Goal: Task Accomplishment & Management: Complete application form

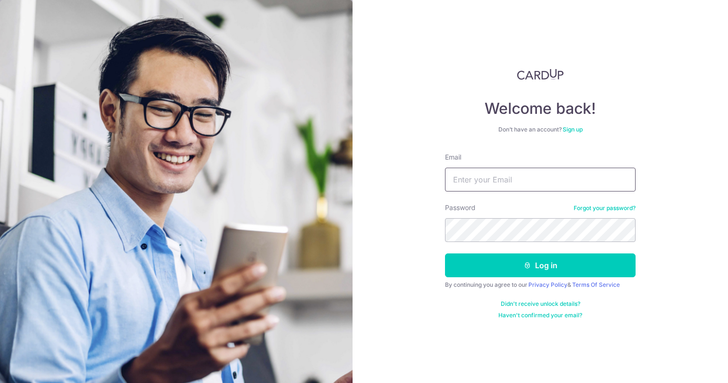
click at [507, 177] on input "Email" at bounding box center [540, 180] width 191 height 24
type input "[EMAIL_ADDRESS][PERSON_NAME][DOMAIN_NAME]"
click at [445, 253] on button "Log in" at bounding box center [540, 265] width 191 height 24
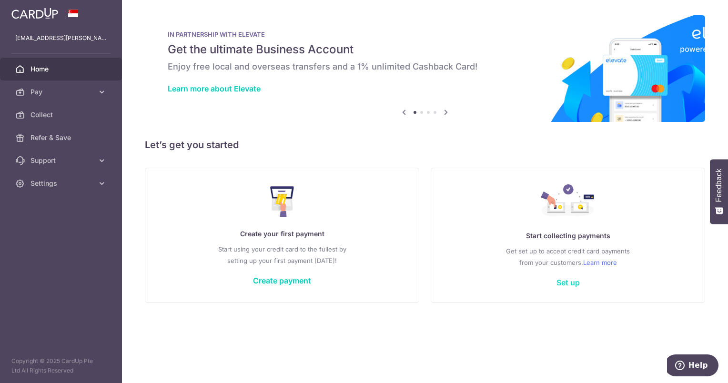
click at [564, 282] on link "Set up" at bounding box center [567, 283] width 23 height 10
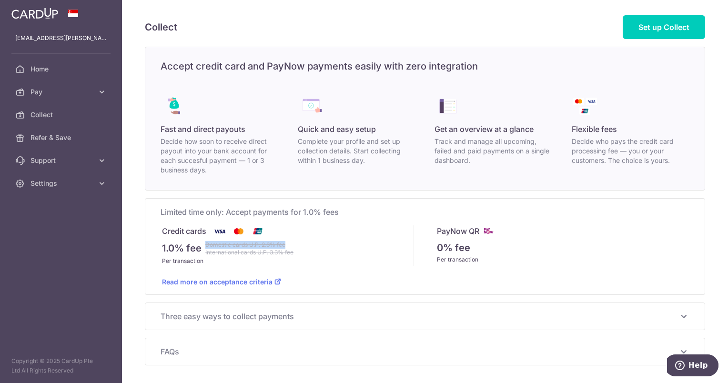
drag, startPoint x: 207, startPoint y: 244, endPoint x: 296, endPoint y: 241, distance: 89.1
click at [296, 241] on div "1.0% fee Domestic cards U.P. 2.6% fee International cards U.P. 3.3% fee" at bounding box center [288, 248] width 252 height 15
click at [181, 262] on div "Per transaction" at bounding box center [288, 261] width 252 height 10
click at [192, 280] on link "Read more on acceptance criteria" at bounding box center [221, 282] width 119 height 8
click at [180, 208] on span "Limited time only: Accept payments for 1.0% fees" at bounding box center [425, 211] width 529 height 11
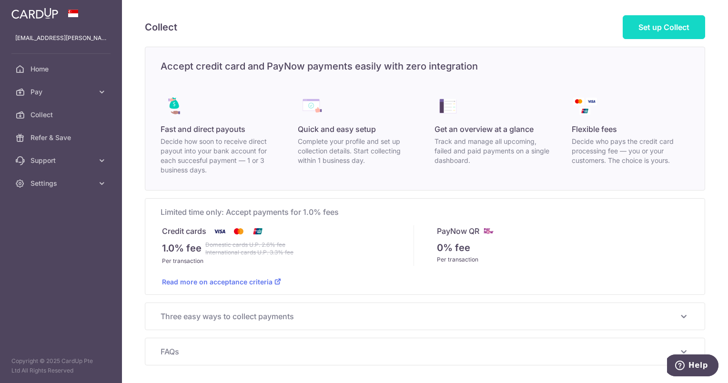
click at [659, 31] on link "Set up Collect" at bounding box center [664, 27] width 82 height 24
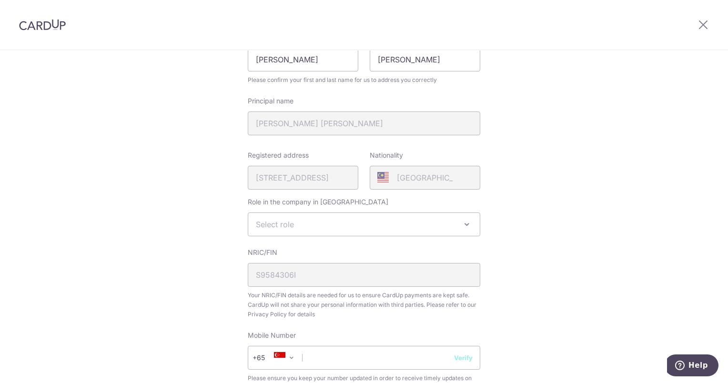
scroll to position [143, 0]
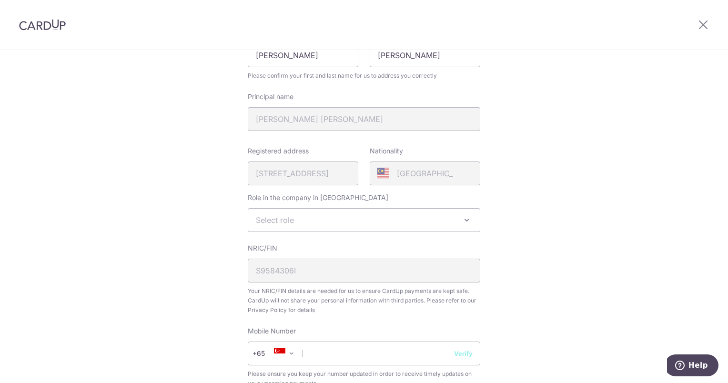
click at [318, 223] on span "Select role" at bounding box center [364, 220] width 232 height 23
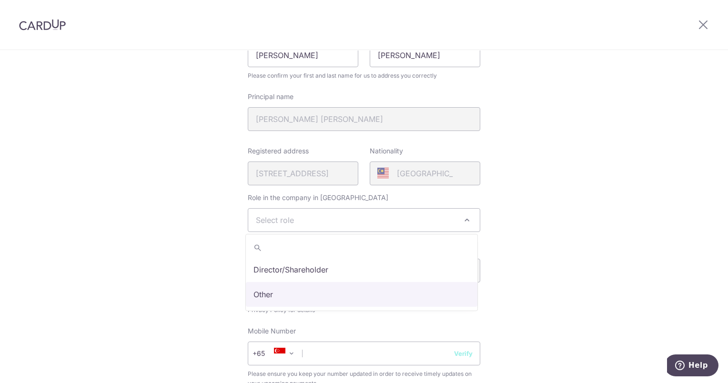
select select "other"
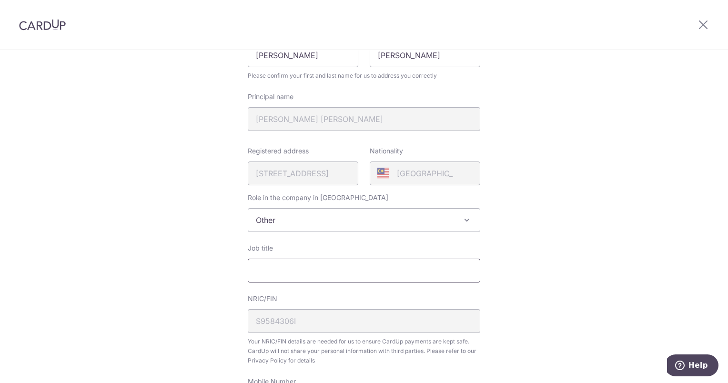
click at [276, 267] on input "Job title" at bounding box center [364, 271] width 232 height 24
type input "S"
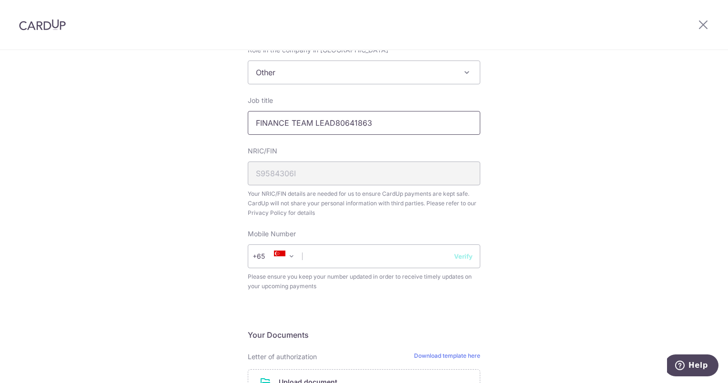
scroll to position [288, 0]
drag, startPoint x: 333, startPoint y: 54, endPoint x: 435, endPoint y: 74, distance: 103.9
click at [435, 74] on fieldset "Your Details Please provide your full name as per your NRIC/ FIN for verificati…" at bounding box center [364, 72] width 232 height 468
type input "FINANCE TEAM LEAD"
click at [332, 263] on input "text" at bounding box center [364, 259] width 232 height 24
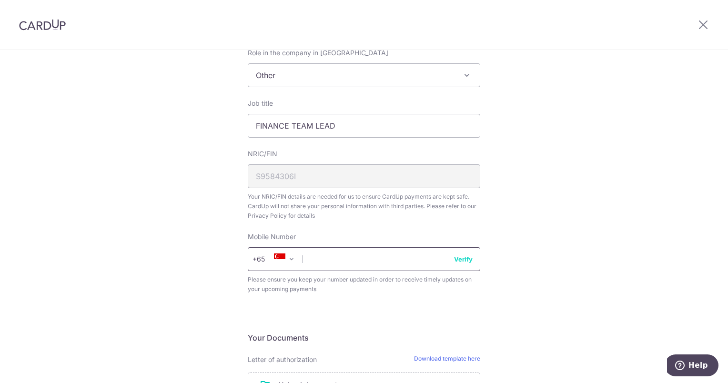
paste input "80641863"
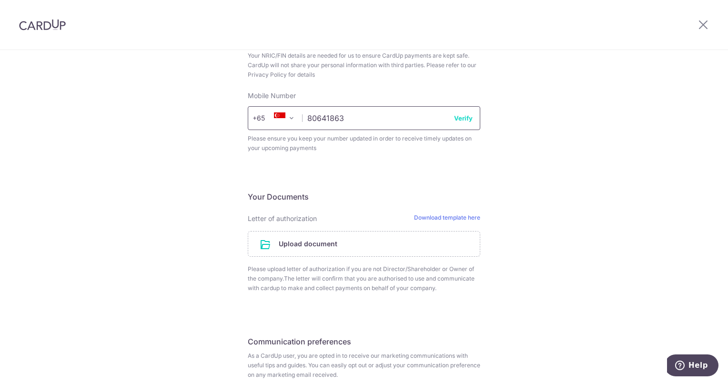
type input "80641863"
click at [587, 264] on div "Review your details Your Details Please provide your full name as per your NRIC…" at bounding box center [364, 43] width 728 height 846
click at [463, 114] on button "Verify" at bounding box center [463, 116] width 19 height 10
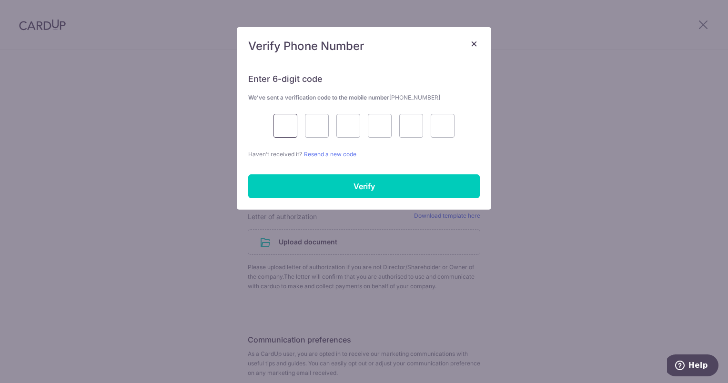
drag, startPoint x: 280, startPoint y: 116, endPoint x: 280, endPoint y: 122, distance: 5.7
click at [280, 121] on input "text" at bounding box center [285, 126] width 24 height 24
type input "9"
type input "1"
type input "3"
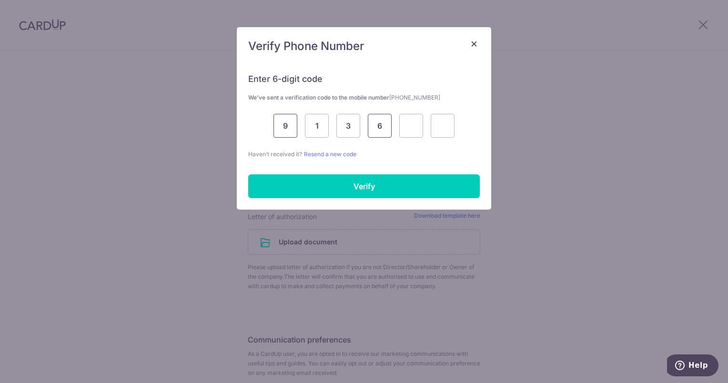
type input "6"
type input "9"
type input "8"
type input "1"
type input "3"
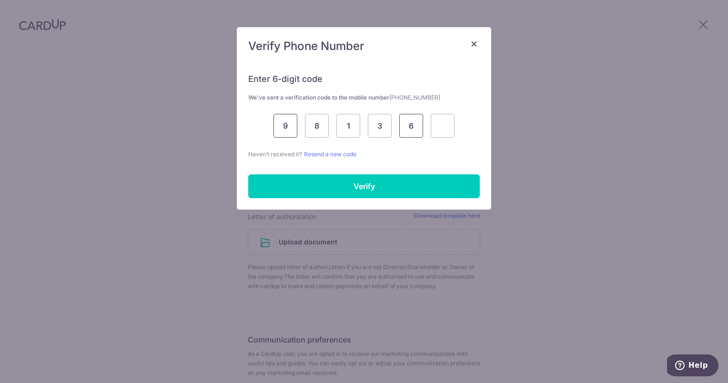
type input "6"
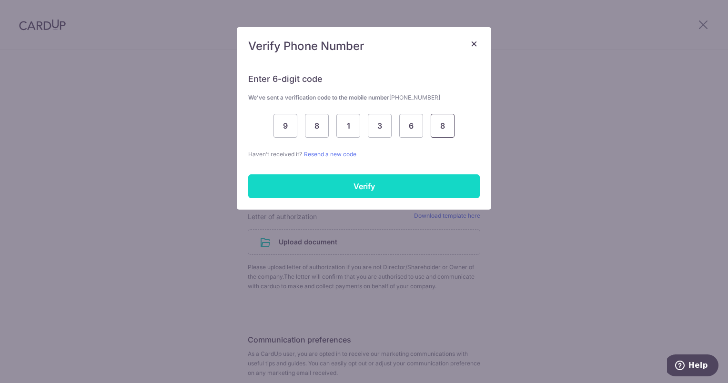
type input "8"
click at [354, 184] on input "Verify" at bounding box center [364, 186] width 232 height 24
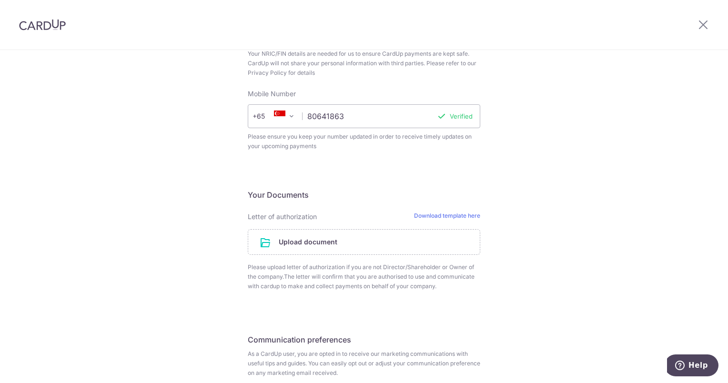
click at [536, 181] on div "Review your details Your Details Please provide your full name as per your NRIC…" at bounding box center [364, 43] width 728 height 846
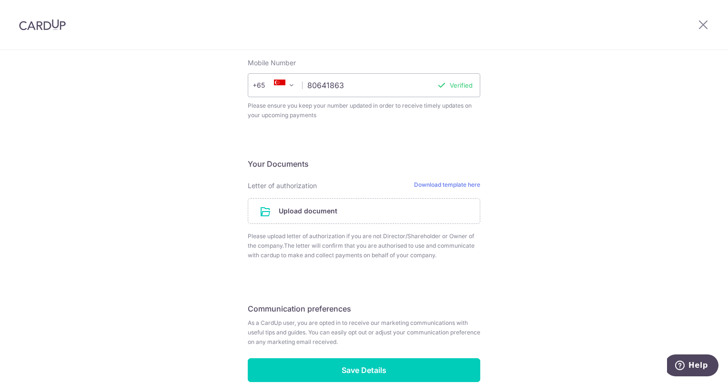
scroll to position [478, 0]
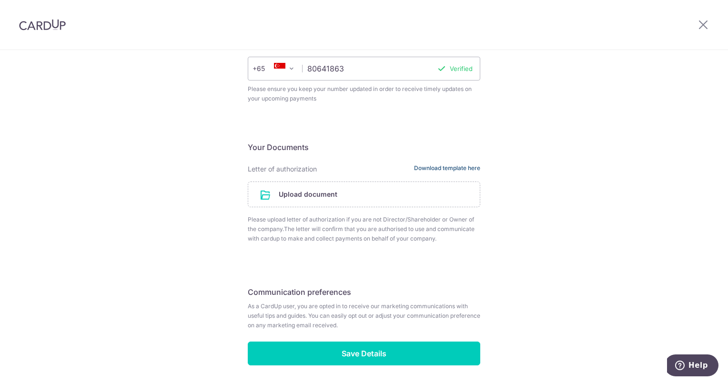
click at [467, 170] on link "Download template here" at bounding box center [447, 169] width 66 height 10
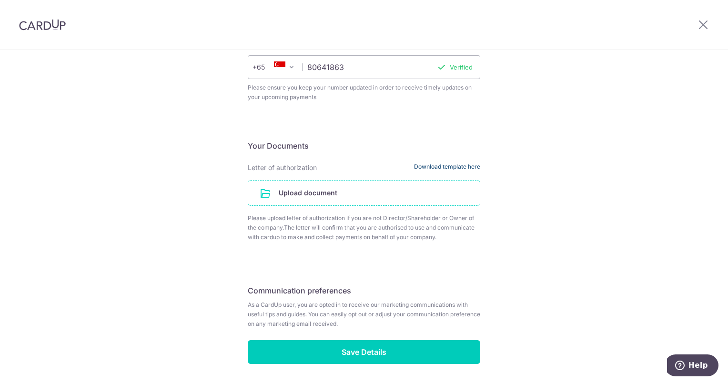
scroll to position [465, 0]
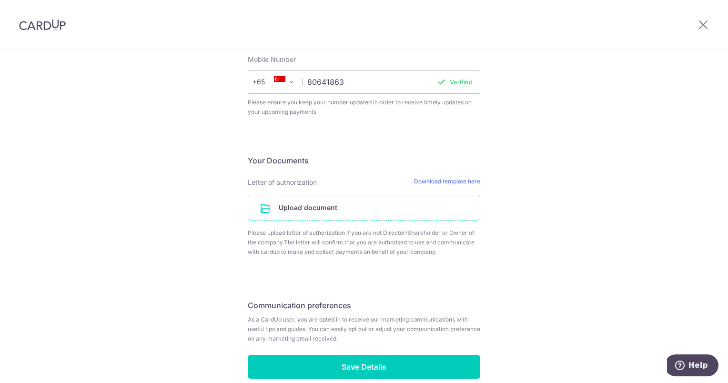
click at [315, 205] on input "file" at bounding box center [364, 207] width 232 height 25
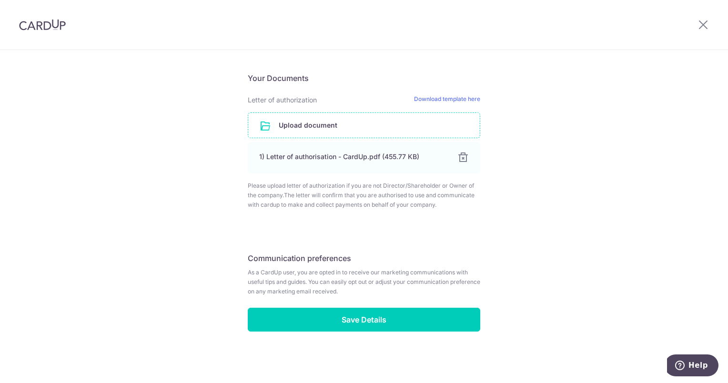
scroll to position [547, 0]
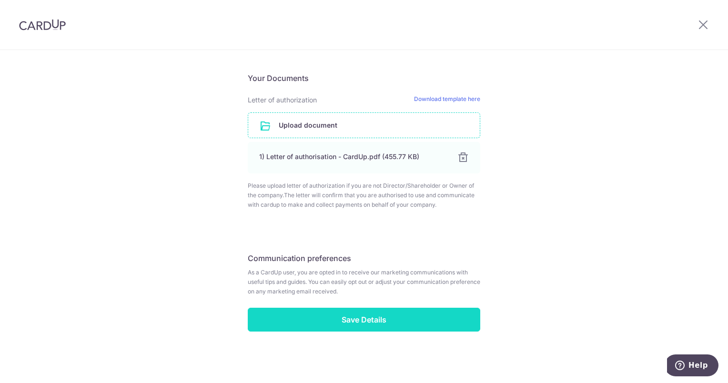
click at [348, 321] on input "Save Details" at bounding box center [364, 320] width 232 height 24
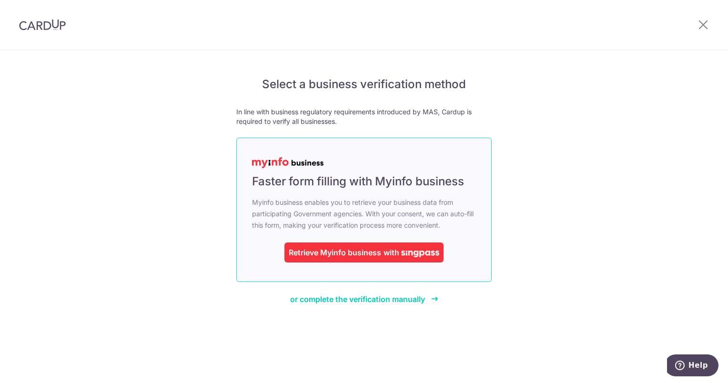
click at [354, 257] on div "Retrieve Myinfo business" at bounding box center [335, 252] width 92 height 11
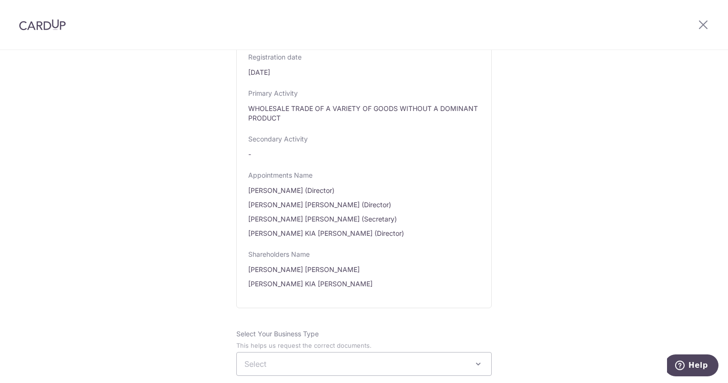
scroll to position [572, 0]
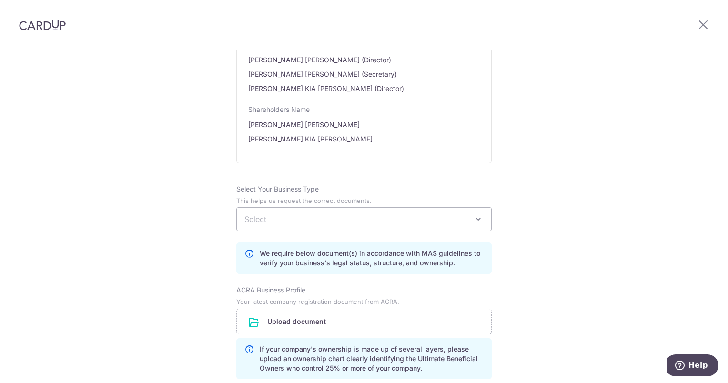
click at [418, 214] on span "Select" at bounding box center [364, 219] width 254 height 23
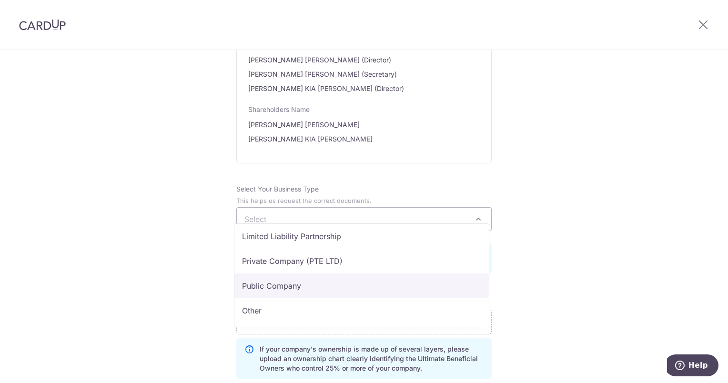
scroll to position [30, 0]
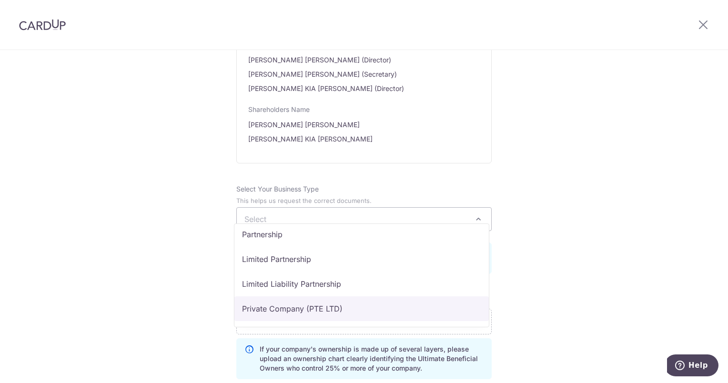
drag, startPoint x: 284, startPoint y: 307, endPoint x: 370, endPoint y: 288, distance: 87.8
select select "Private Company (PTE LTD)"
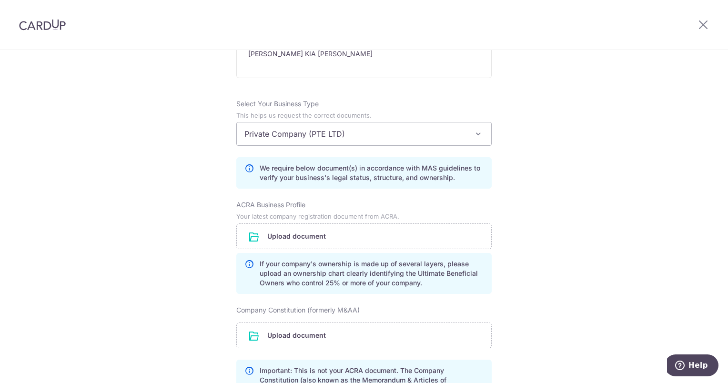
scroll to position [667, 0]
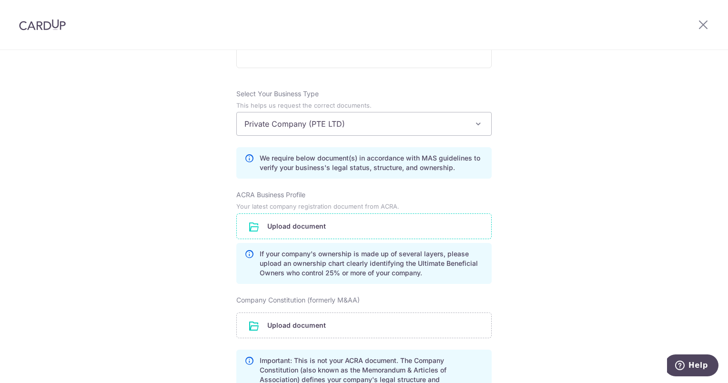
click at [274, 218] on input "file" at bounding box center [364, 226] width 254 height 25
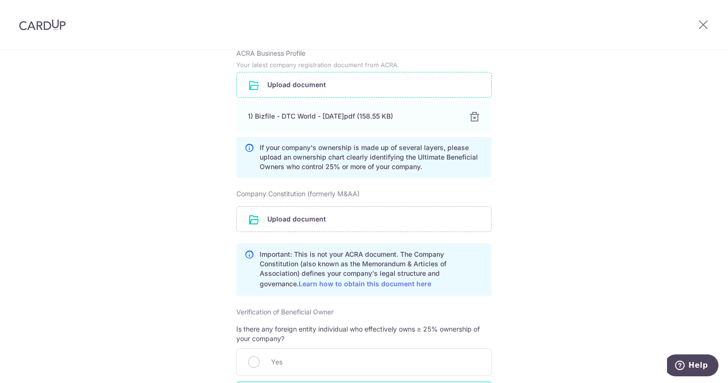
scroll to position [810, 0]
click at [290, 205] on input "file" at bounding box center [364, 217] width 254 height 25
click at [318, 205] on input "file" at bounding box center [364, 217] width 254 height 25
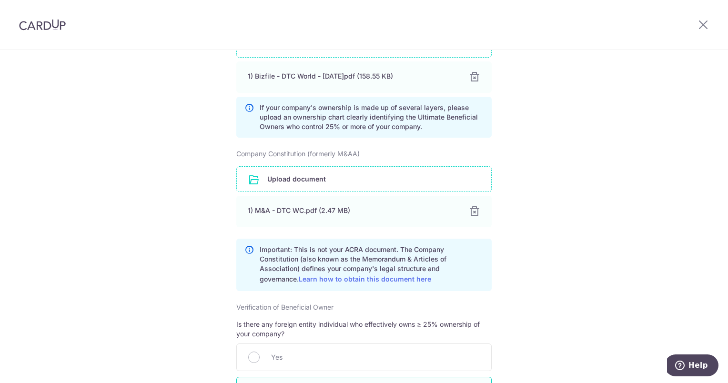
scroll to position [905, 0]
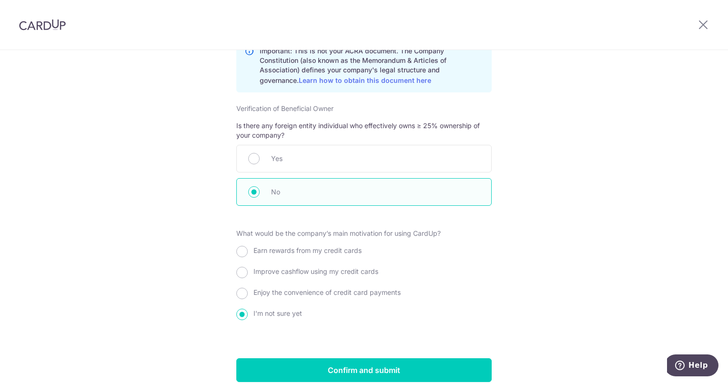
scroll to position [1048, 0]
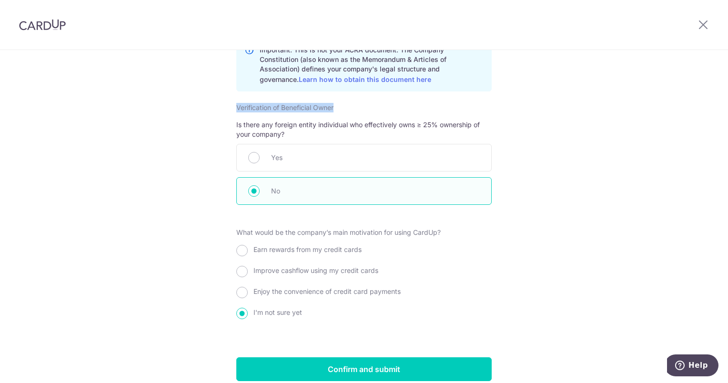
drag, startPoint x: 234, startPoint y: 100, endPoint x: 337, endPoint y: 99, distance: 102.9
click at [337, 103] on div "Verification of Beneficial Owner Is there any foreign entity individual who eff…" at bounding box center [363, 154] width 255 height 102
drag, startPoint x: 337, startPoint y: 99, endPoint x: 337, endPoint y: 108, distance: 9.1
click at [337, 108] on div "Verification of Beneficial Owner Is there any foreign entity individual who eff…" at bounding box center [363, 154] width 255 height 102
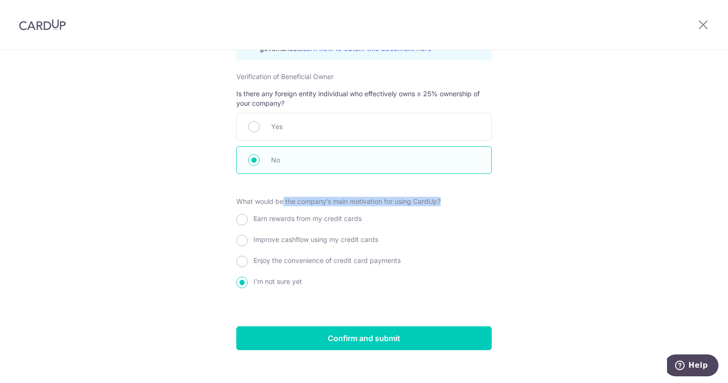
drag, startPoint x: 282, startPoint y: 192, endPoint x: 477, endPoint y: 194, distance: 195.8
click at [477, 197] on div "What would be the company’s main motivation for using CardUp? Earn rewards from…" at bounding box center [363, 244] width 255 height 95
click at [245, 256] on input "Enjoy the convenience of credit card payments" at bounding box center [241, 261] width 11 height 11
radio input "true"
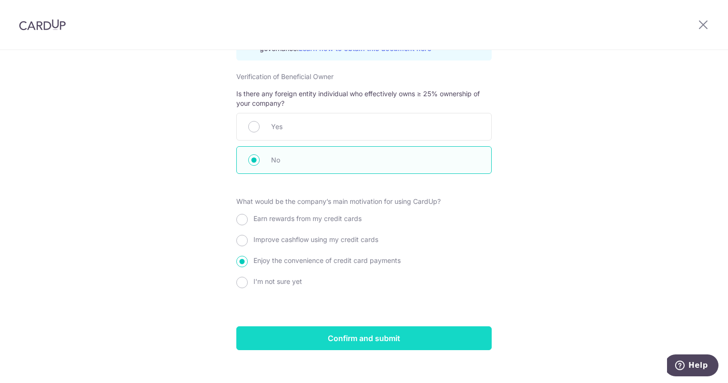
click at [413, 332] on input "Confirm and submit" at bounding box center [363, 338] width 255 height 24
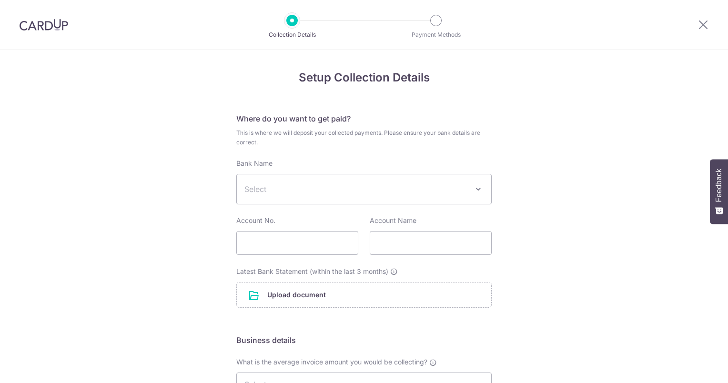
click at [330, 188] on span "Select" at bounding box center [356, 188] width 224 height 11
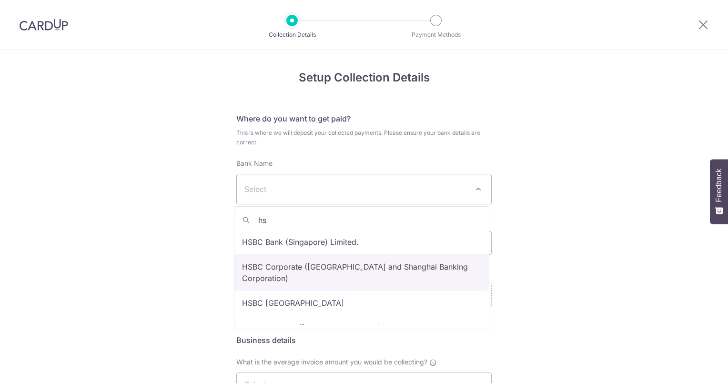
type input "hs"
select select "9"
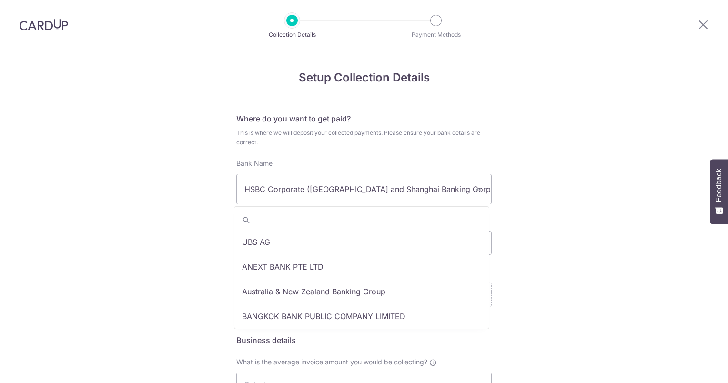
click at [397, 193] on span "HSBC Corporate ([GEOGRAPHIC_DATA] and Shanghai Banking Corporation)" at bounding box center [364, 189] width 254 height 30
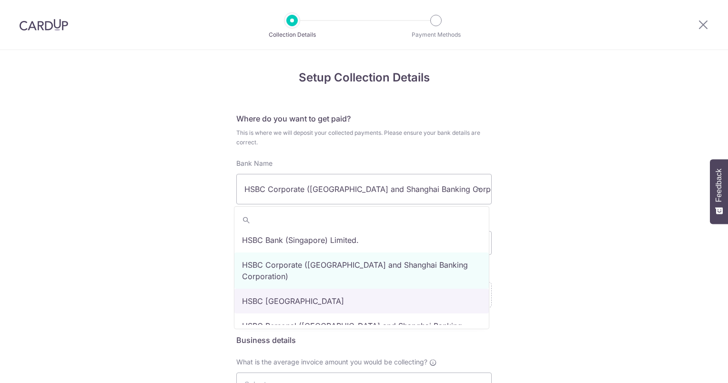
scroll to position [722, 0]
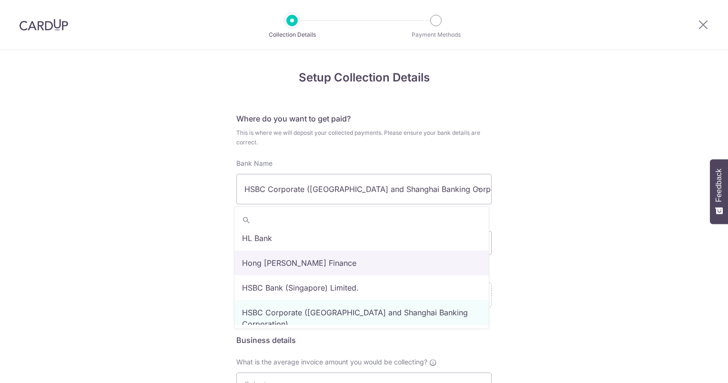
click at [606, 232] on div "Setup Collection Details Where do you want to get paid? This is where we will d…" at bounding box center [364, 332] width 728 height 564
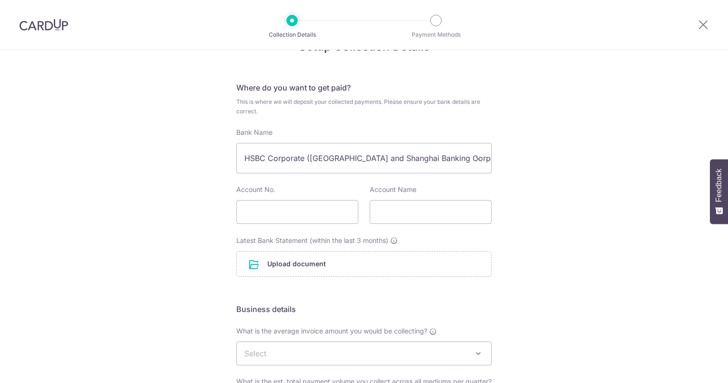
scroll to position [48, 0]
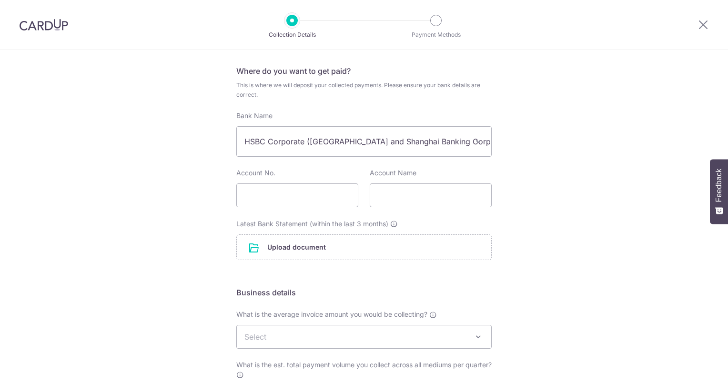
click at [300, 182] on div "Account No." at bounding box center [297, 187] width 122 height 39
click at [325, 192] on input "text" at bounding box center [297, 195] width 122 height 24
drag, startPoint x: 242, startPoint y: 192, endPoint x: 349, endPoint y: 197, distance: 106.8
click at [349, 197] on input "052179116001" at bounding box center [297, 195] width 122 height 24
type input "052179116001"
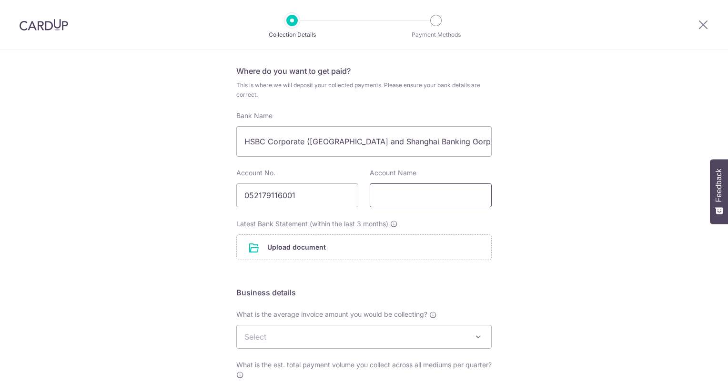
click at [419, 195] on input "text" at bounding box center [431, 195] width 122 height 24
drag, startPoint x: 314, startPoint y: 184, endPoint x: 280, endPoint y: 183, distance: 34.3
click at [281, 183] on div "Account No. 052179116001 Account Name DTC WORLD CORPORATION PTE LTD" at bounding box center [364, 187] width 267 height 39
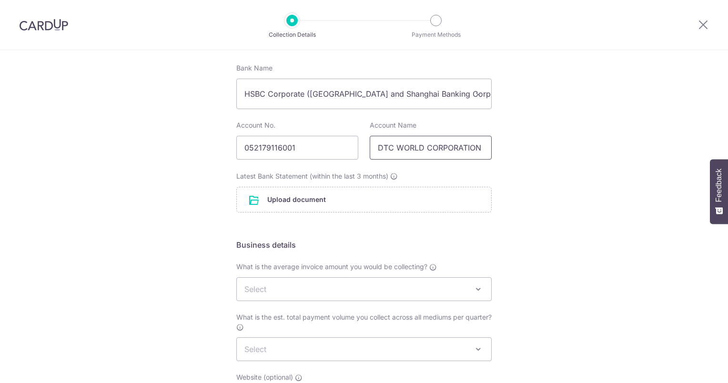
click at [466, 152] on input "DTC WORLD CORPORATION PTE LTD" at bounding box center [431, 148] width 122 height 24
drag, startPoint x: 448, startPoint y: 147, endPoint x: 549, endPoint y: 153, distance: 101.2
click at [549, 153] on div "Setup Collection Details Where do you want to get paid? This is where we will d…" at bounding box center [364, 237] width 728 height 564
type input "DTC WORLD CORPORATION PTE LTD"
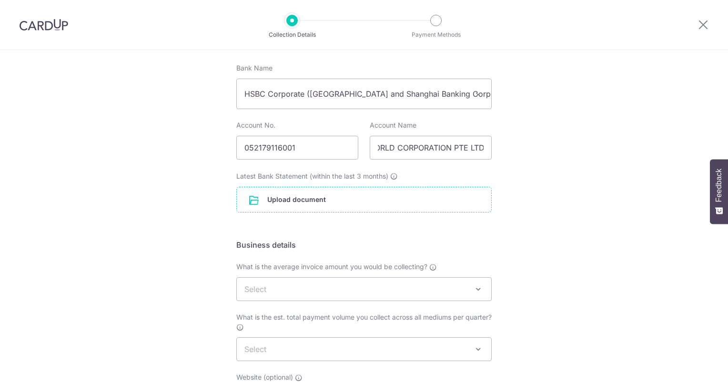
click at [366, 201] on input "file" at bounding box center [364, 199] width 254 height 25
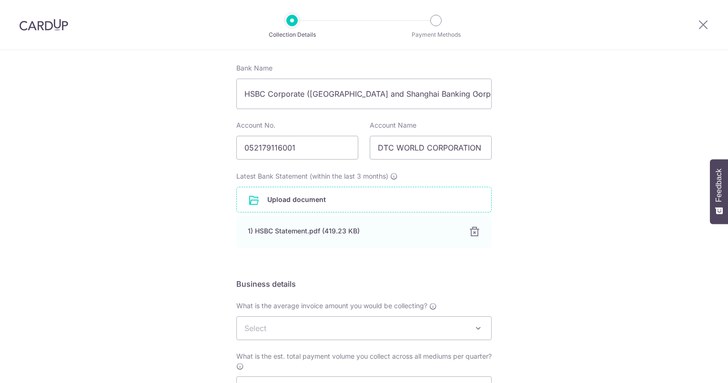
scroll to position [238, 0]
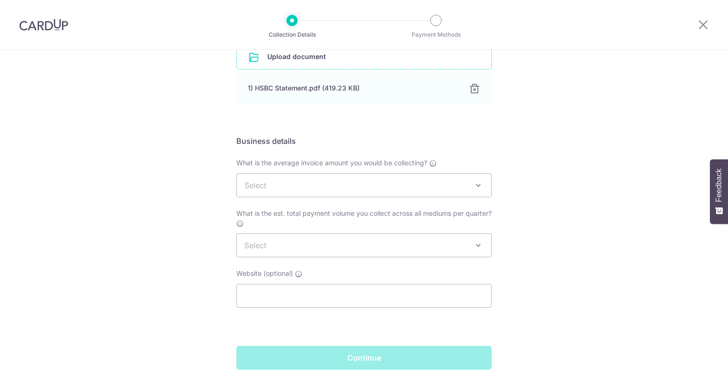
click at [262, 183] on span "Select" at bounding box center [255, 186] width 22 height 10
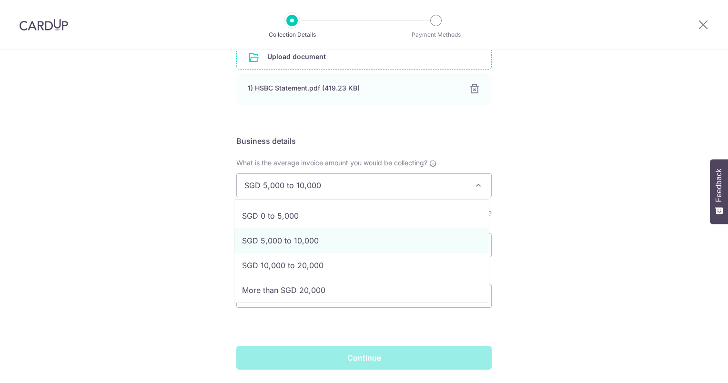
click at [305, 192] on span "SGD 5,000 to 10,000" at bounding box center [364, 185] width 254 height 23
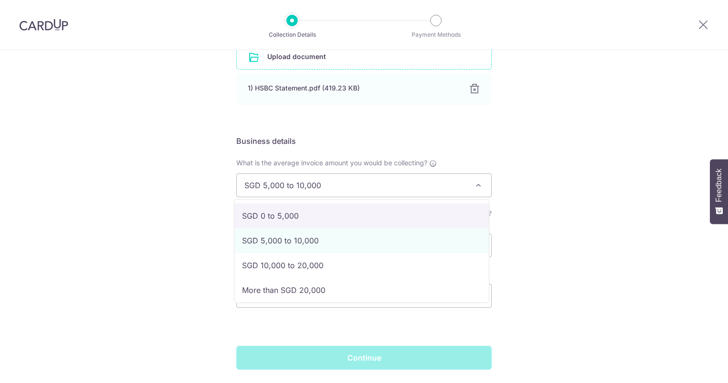
select select "SGD 0 to 5,000"
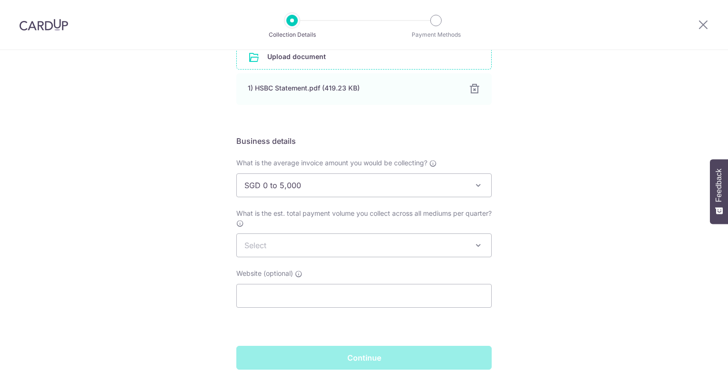
click at [177, 233] on div "Setup Collection Details Where do you want to get paid? This is where we will d…" at bounding box center [364, 113] width 728 height 603
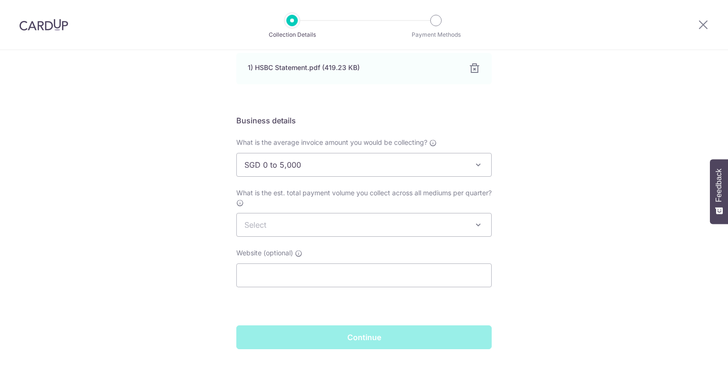
scroll to position [269, 0]
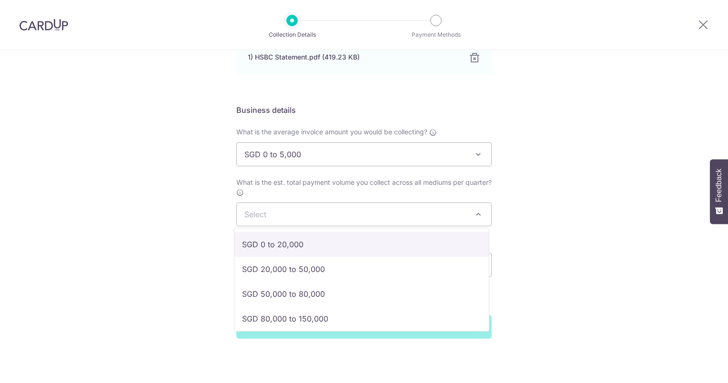
click at [272, 212] on span "Select" at bounding box center [364, 214] width 254 height 23
select select "SGD 0 to 20,000"
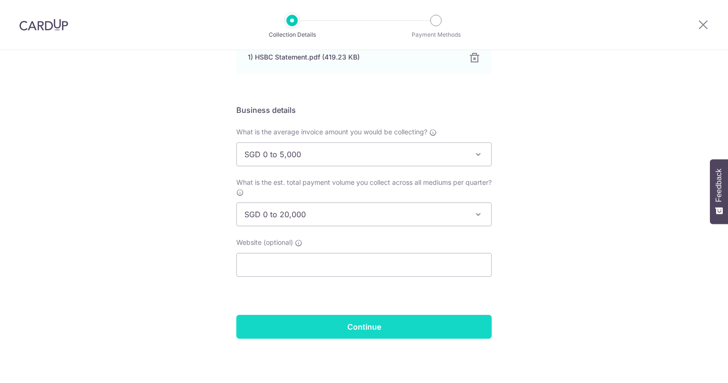
click at [359, 324] on input "Continue" at bounding box center [363, 327] width 255 height 24
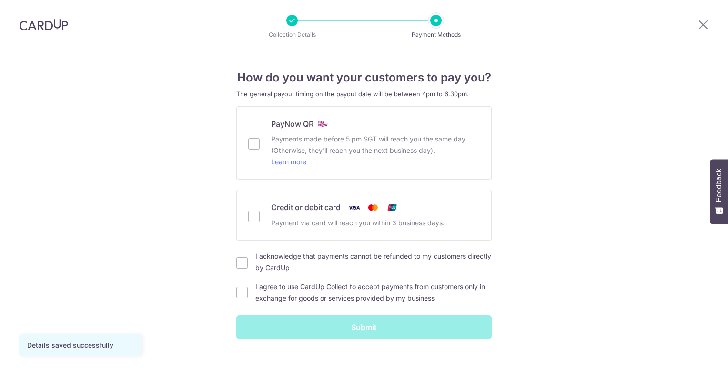
click at [322, 83] on h4 "How do you want your customers to pay you?" at bounding box center [363, 77] width 255 height 17
click at [250, 218] on input "Credit or debit card Payment via card will reach you within 3 business days." at bounding box center [253, 216] width 11 height 11
checkbox input "true"
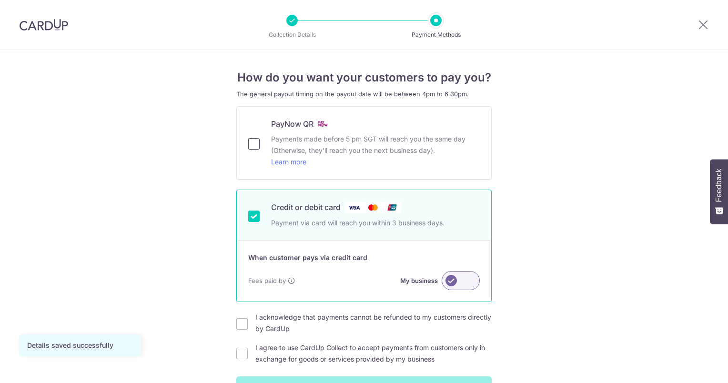
click at [250, 141] on input "PayNow QR Payments made before 5 pm SGT will reach you the same day (Otherwise,…" at bounding box center [253, 143] width 11 height 11
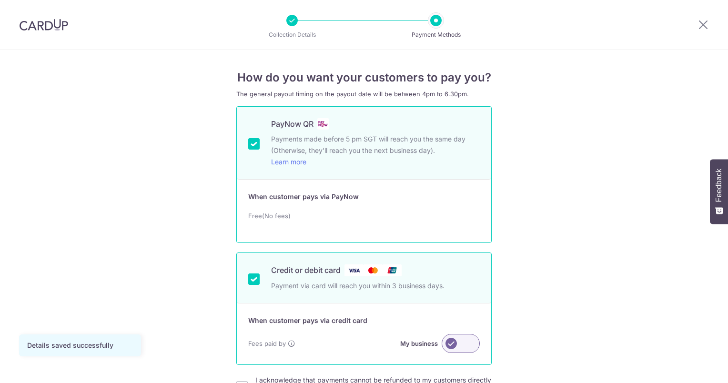
click at [269, 216] on span "Free(No fees)" at bounding box center [269, 215] width 42 height 11
click at [286, 217] on div "Free(No fees)" at bounding box center [364, 215] width 232 height 11
click at [252, 144] on input "PayNow QR Payments made before 5 pm SGT will reach you the same day (Otherwise,…" at bounding box center [253, 143] width 11 height 11
checkbox input "false"
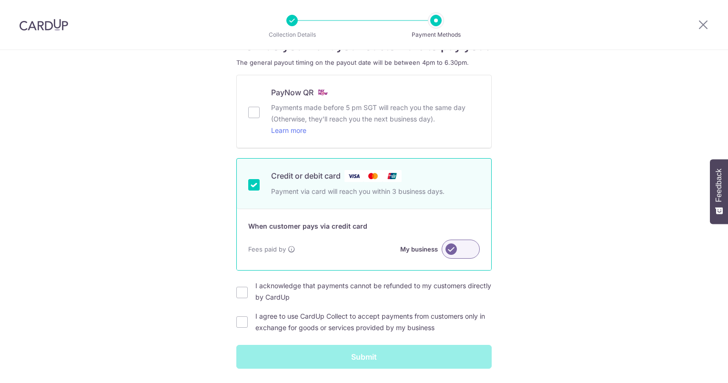
scroll to position [61, 0]
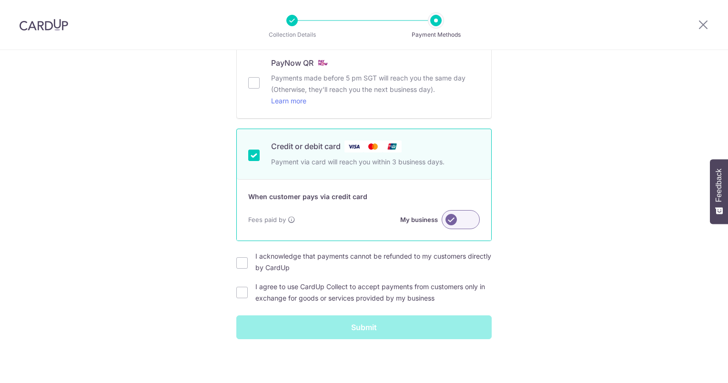
click at [448, 218] on label at bounding box center [461, 219] width 38 height 19
click at [0, 0] on input "My business" at bounding box center [0, 0] width 0 height 0
click at [469, 219] on label at bounding box center [461, 219] width 38 height 19
click at [0, 0] on input "My customer" at bounding box center [0, 0] width 0 height 0
click at [452, 220] on label at bounding box center [461, 219] width 38 height 19
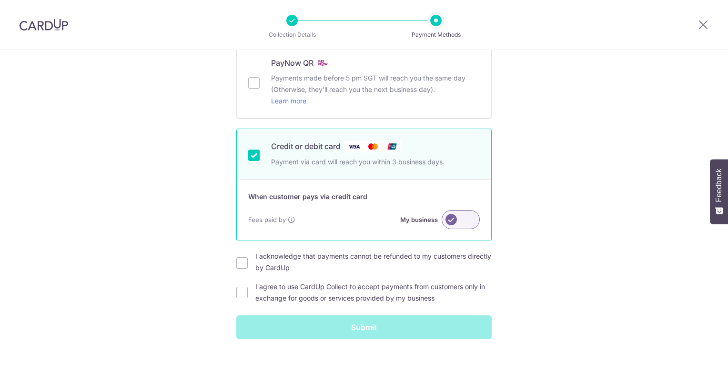
click at [0, 0] on input "My business" at bounding box center [0, 0] width 0 height 0
click at [461, 218] on label at bounding box center [461, 219] width 38 height 19
click at [0, 0] on input "My customer" at bounding box center [0, 0] width 0 height 0
click at [145, 235] on div "How do you want your customers to pay you? The general payout timing on the pay…" at bounding box center [364, 186] width 728 height 395
click at [466, 221] on label at bounding box center [461, 219] width 38 height 19
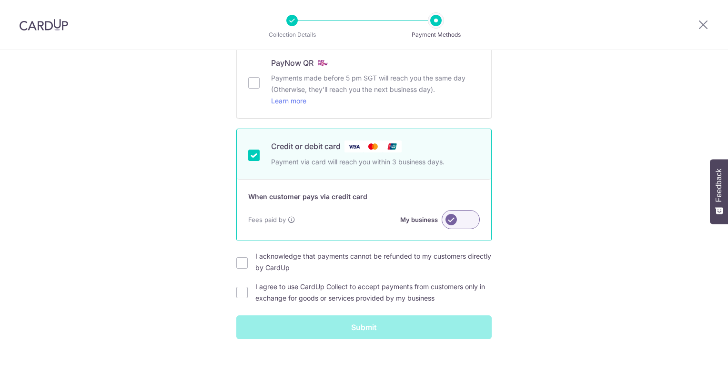
click at [0, 0] on input "My business" at bounding box center [0, 0] width 0 height 0
click at [579, 265] on div "How do you want your customers to pay you? The general payout timing on the pay…" at bounding box center [364, 186] width 728 height 395
drag, startPoint x: 402, startPoint y: 221, endPoint x: 444, endPoint y: 219, distance: 42.4
click at [444, 219] on div "My customer" at bounding box center [439, 219] width 82 height 19
drag, startPoint x: 444, startPoint y: 219, endPoint x: 539, endPoint y: 233, distance: 95.3
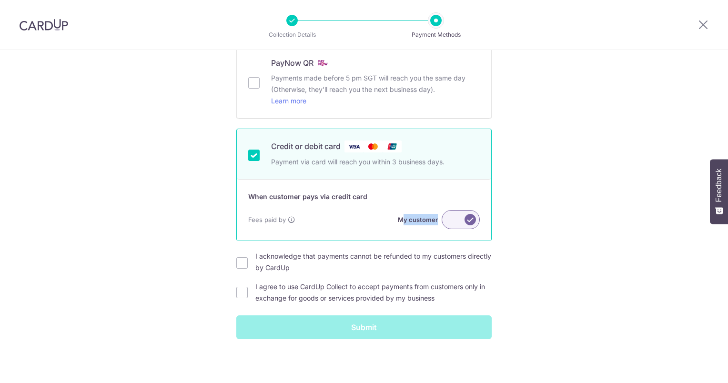
click at [539, 233] on div "How do you want your customers to pay you? The general payout timing on the pay…" at bounding box center [364, 186] width 728 height 395
click at [546, 250] on div "How do you want your customers to pay you? The general payout timing on the pay…" at bounding box center [364, 186] width 728 height 395
click at [241, 262] on input "I acknowledge that payments cannot be refunded to my customers directly by Card…" at bounding box center [241, 262] width 11 height 11
checkbox input "true"
click at [241, 290] on input "I agree to use CardUp Collect to accept payments from customers only in exchang…" at bounding box center [241, 292] width 11 height 11
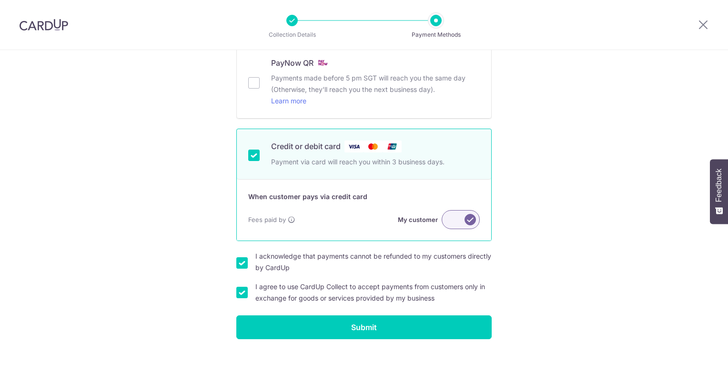
click at [410, 288] on label "I agree to use CardUp Collect to accept payments from customers only in exchang…" at bounding box center [373, 292] width 236 height 23
click at [248, 288] on input "I agree to use CardUp Collect to accept payments from customers only in exchang…" at bounding box center [241, 292] width 11 height 11
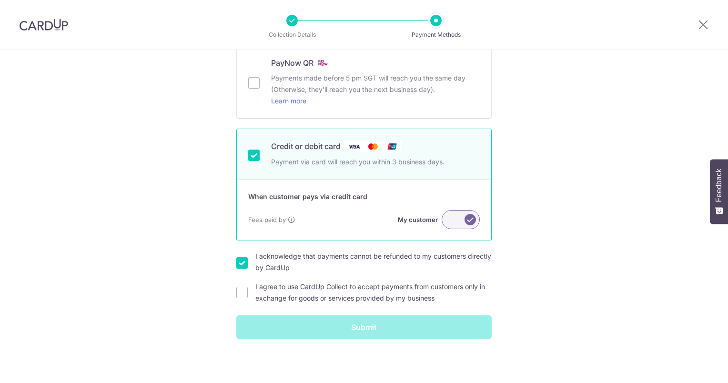
click at [270, 289] on label "I agree to use CardUp Collect to accept payments from customers only in exchang…" at bounding box center [373, 292] width 236 height 23
click at [248, 289] on input "I agree to use CardUp Collect to accept payments from customers only in exchang…" at bounding box center [241, 292] width 11 height 11
checkbox input "true"
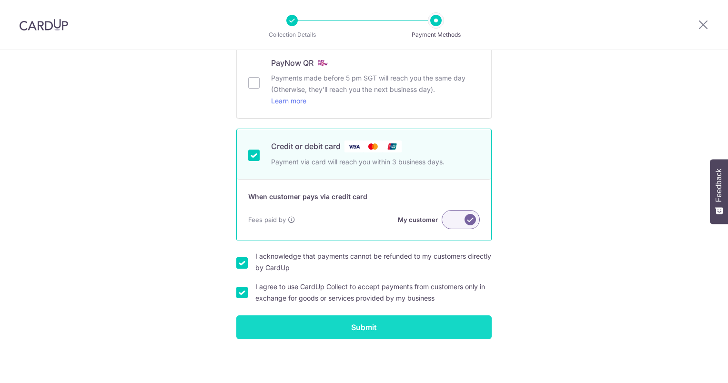
click at [361, 318] on input "Submit" at bounding box center [363, 327] width 255 height 24
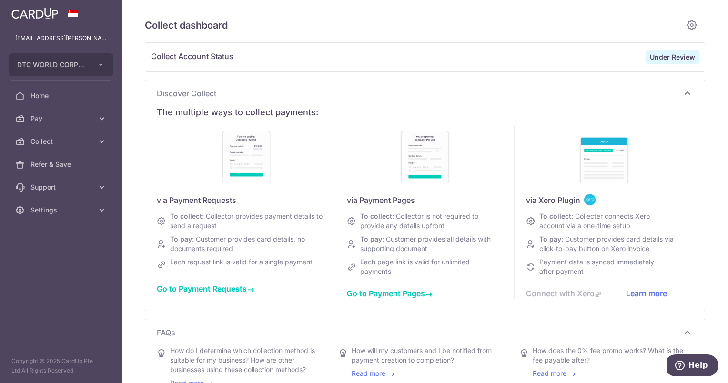
type input "[DATE]"
click at [513, 32] on h5 "Collect dashboard" at bounding box center [413, 25] width 537 height 15
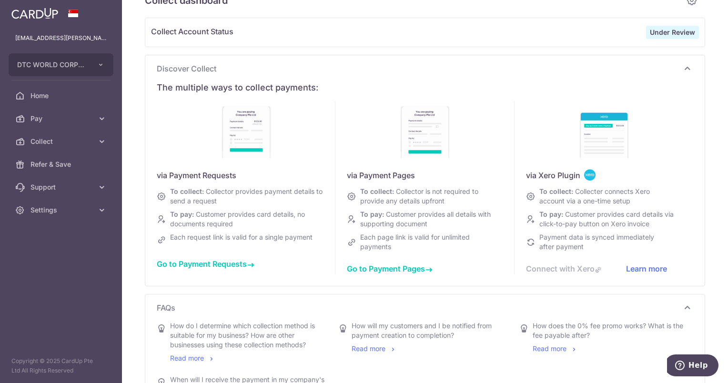
scroll to position [48, 0]
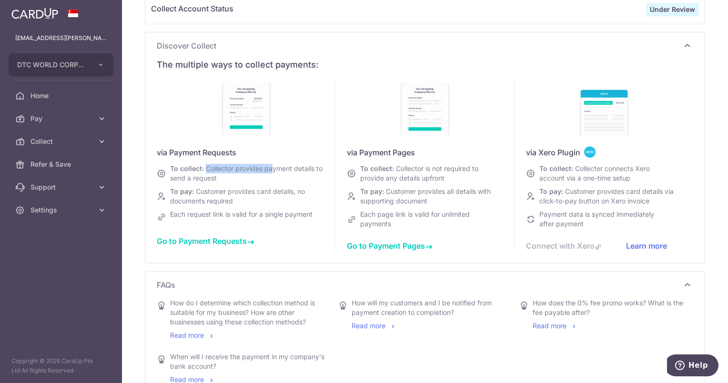
drag, startPoint x: 206, startPoint y: 170, endPoint x: 273, endPoint y: 170, distance: 67.6
click at [273, 170] on span "Collector provides payment details to send a request" at bounding box center [246, 173] width 152 height 18
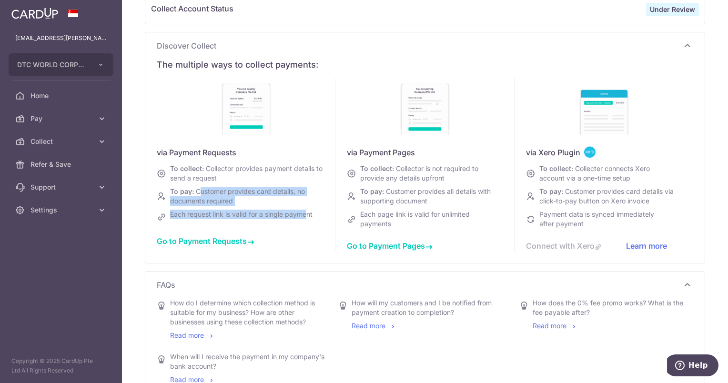
drag, startPoint x: 273, startPoint y: 170, endPoint x: 306, endPoint y: 206, distance: 48.2
click at [306, 206] on div "via Payment Requests To collect: Collector provides payment details to send a r…" at bounding box center [246, 164] width 179 height 173
drag, startPoint x: 306, startPoint y: 206, endPoint x: 232, endPoint y: 212, distance: 73.7
click at [232, 212] on span "Each request link is valid for a single payment" at bounding box center [241, 214] width 142 height 8
click at [242, 203] on div "To pay: Customer provides card details, no documents required" at bounding box center [239, 196] width 146 height 19
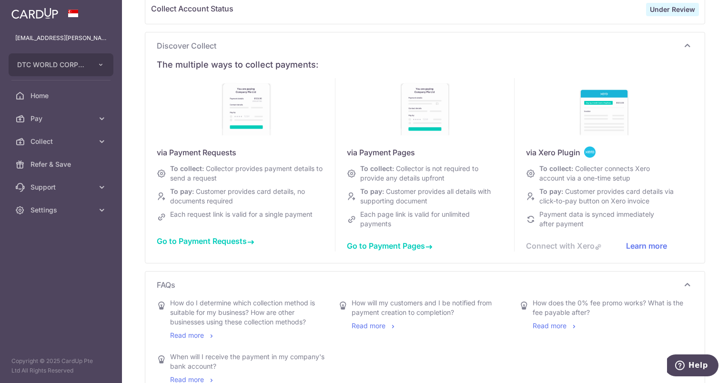
click at [188, 241] on span "Go to Payment Requests" at bounding box center [206, 241] width 98 height 10
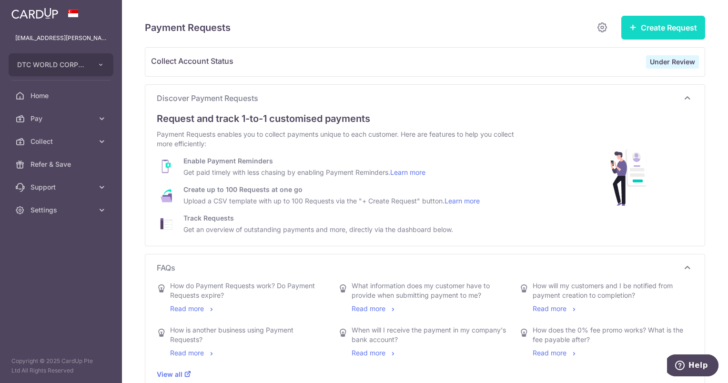
click at [678, 24] on button "Create Request" at bounding box center [663, 28] width 84 height 24
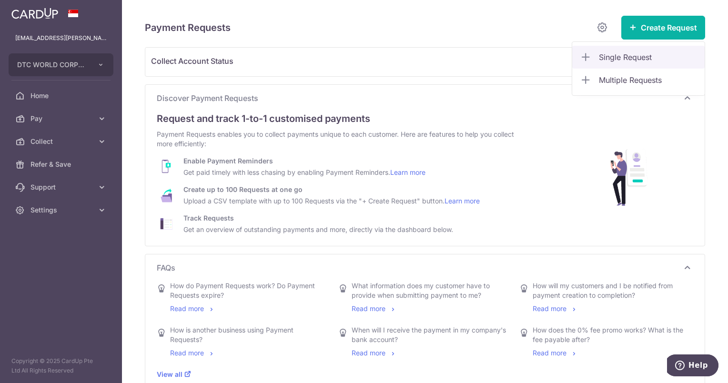
click at [626, 62] on span "Single Request" at bounding box center [648, 56] width 98 height 11
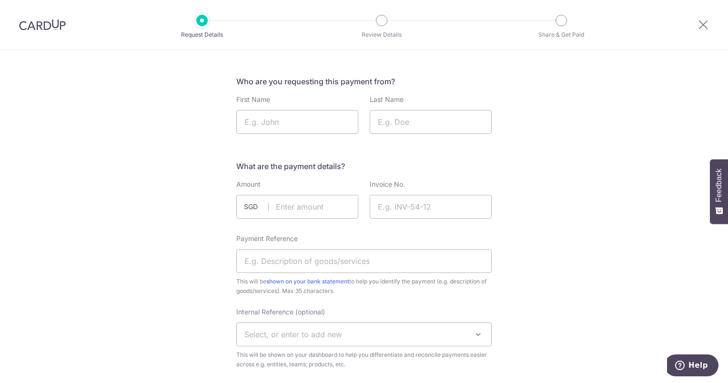
scroll to position [48, 0]
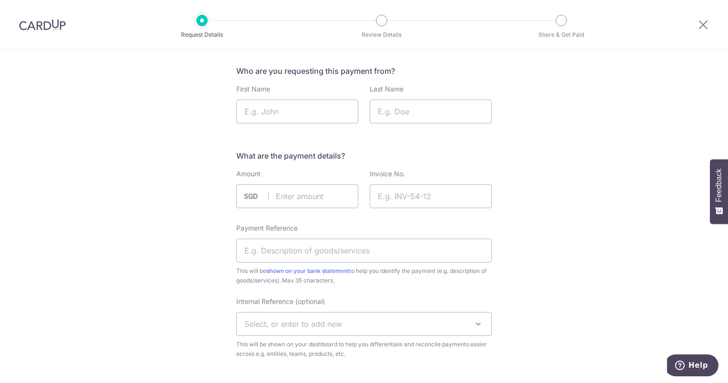
drag, startPoint x: 251, startPoint y: 157, endPoint x: 328, endPoint y: 157, distance: 77.2
click at [328, 157] on h5 "What are the payment details?" at bounding box center [363, 155] width 255 height 11
drag, startPoint x: 328, startPoint y: 157, endPoint x: 259, endPoint y: 194, distance: 78.2
click at [259, 194] on span "SGD" at bounding box center [256, 196] width 25 height 10
click at [251, 200] on span "SGD" at bounding box center [256, 196] width 25 height 10
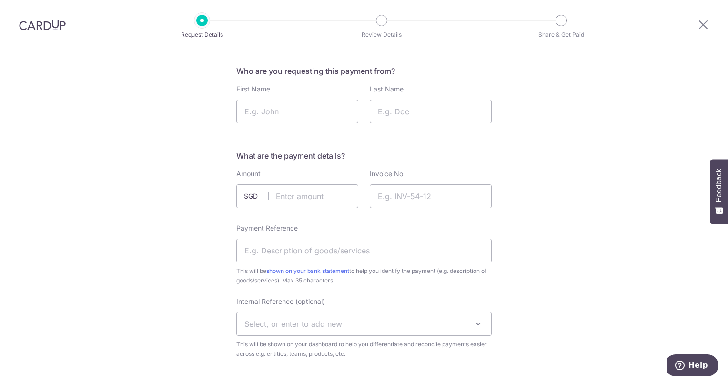
click at [244, 197] on span "SGD" at bounding box center [256, 196] width 25 height 10
click at [250, 197] on span "SGD" at bounding box center [256, 196] width 25 height 10
click at [249, 201] on span "SGD" at bounding box center [256, 196] width 25 height 10
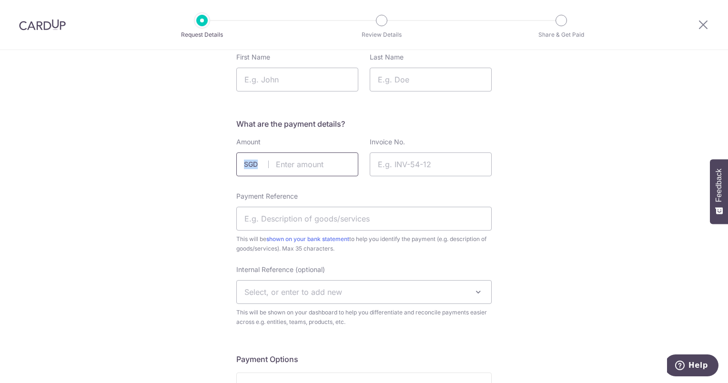
scroll to position [95, 0]
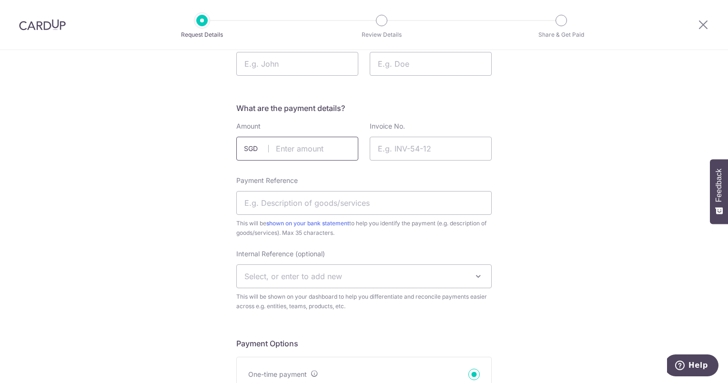
click at [275, 155] on input "text" at bounding box center [297, 149] width 122 height 24
click at [248, 149] on span "SGD" at bounding box center [256, 149] width 25 height 10
click at [254, 150] on span "SGD" at bounding box center [256, 149] width 25 height 10
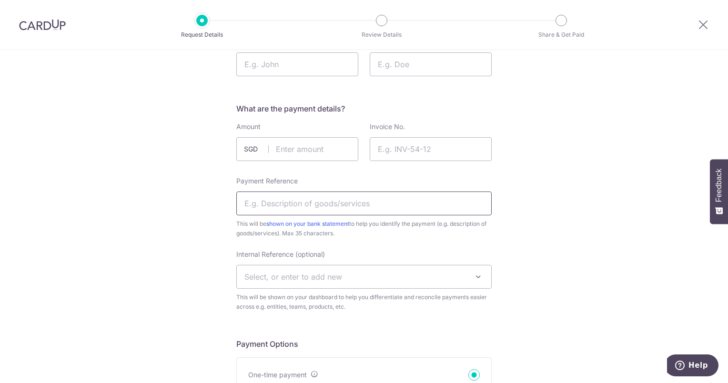
click at [293, 206] on input "Payment Reference" at bounding box center [363, 203] width 255 height 24
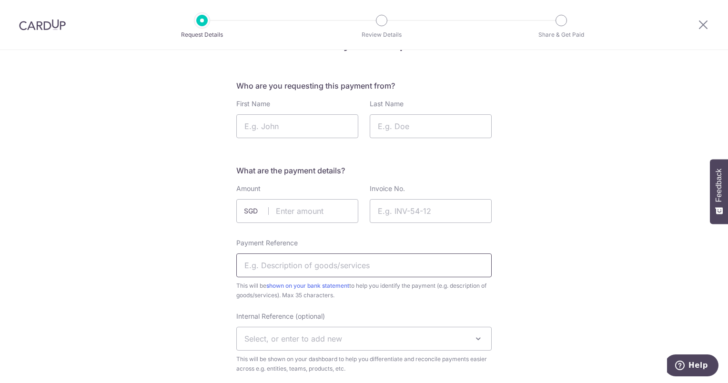
scroll to position [48, 0]
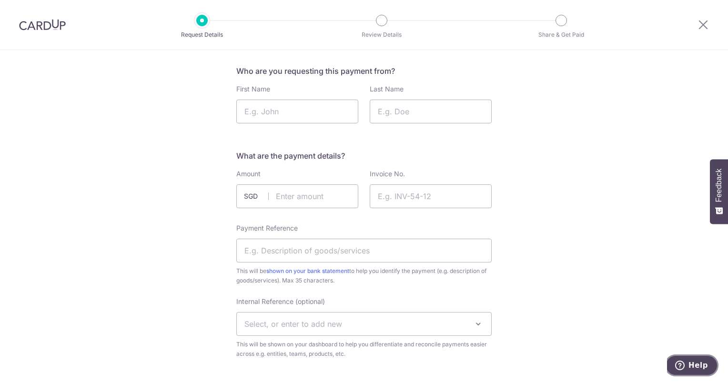
click at [688, 363] on span "Help" at bounding box center [681, 366] width 13 height 10
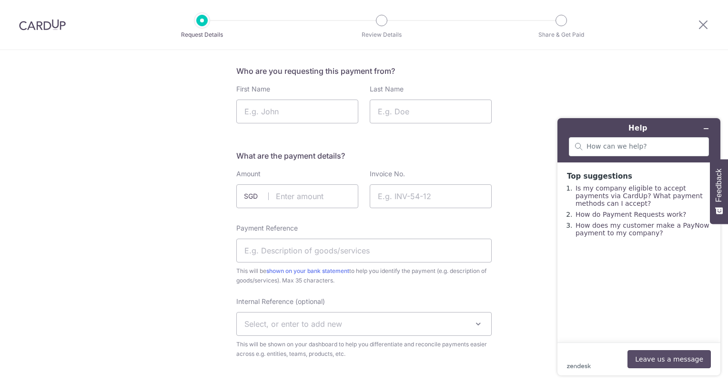
click at [686, 363] on button "Leave us a message" at bounding box center [668, 359] width 83 height 18
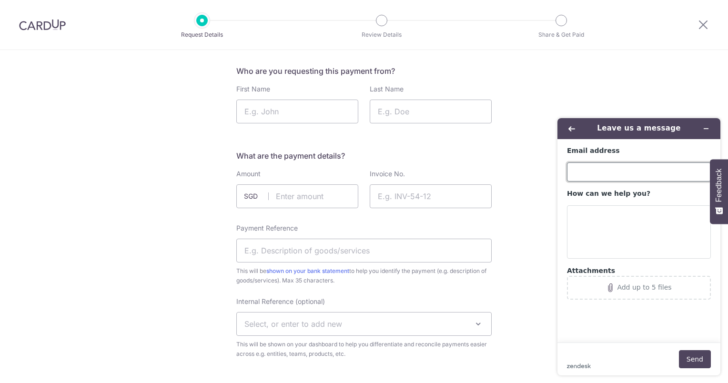
click at [641, 181] on input "Email address" at bounding box center [639, 171] width 144 height 19
type input "[EMAIL_ADDRESS][PERSON_NAME][DOMAIN_NAME]"
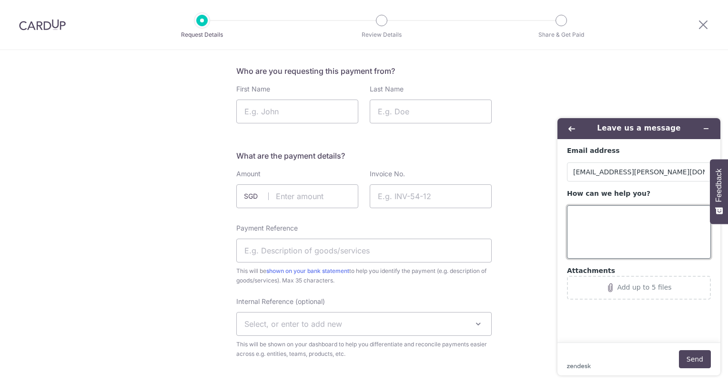
click at [606, 215] on textarea "How can we help you?" at bounding box center [639, 231] width 144 height 53
type textarea "Hi, is it doable if we want to collect payment from customer in USD currency ?"
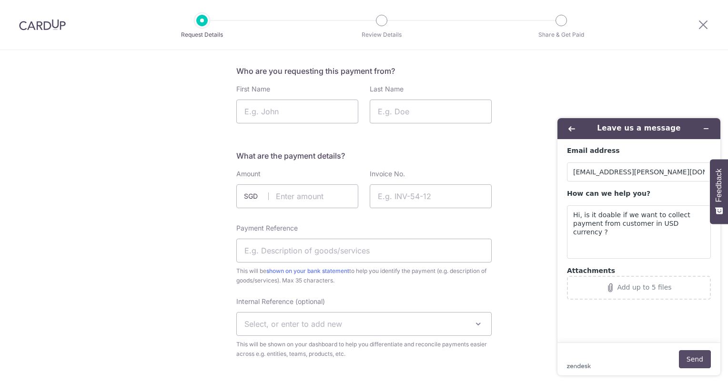
click at [703, 362] on button "Send" at bounding box center [695, 359] width 32 height 18
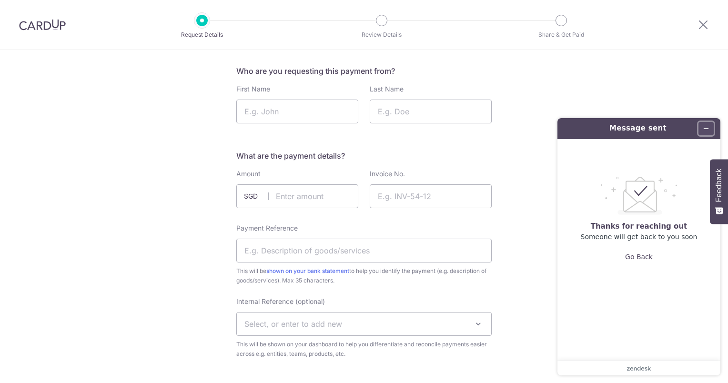
click at [706, 129] on icon "Minimize widget" at bounding box center [706, 129] width 4 height 0
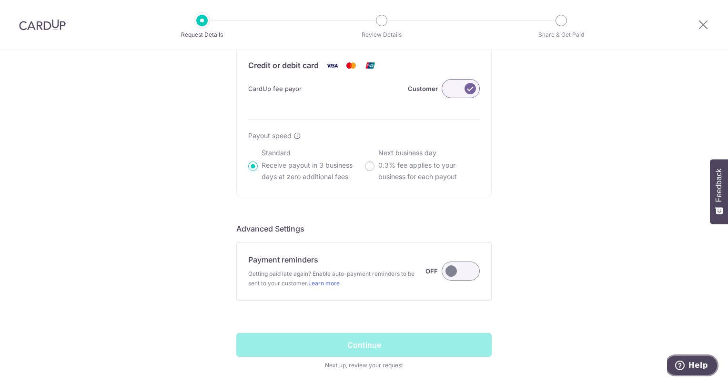
scroll to position [619, 0]
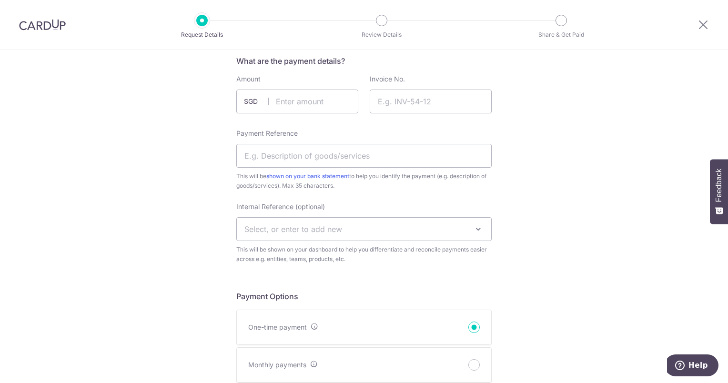
scroll to position [0, 0]
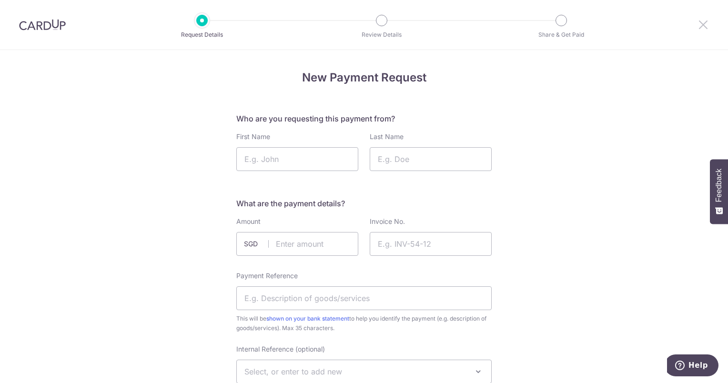
click at [705, 25] on icon at bounding box center [702, 25] width 11 height 12
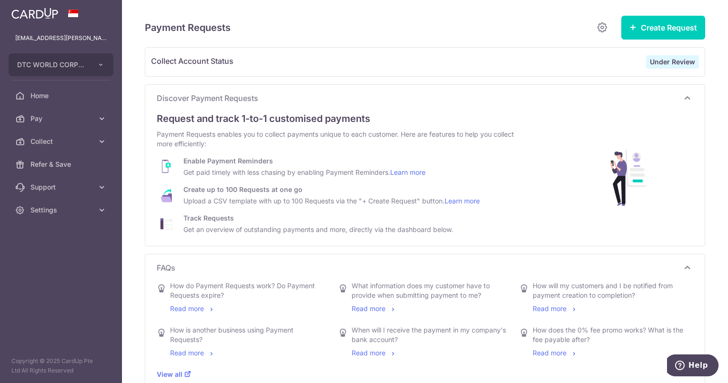
click at [343, 266] on span "FAQs" at bounding box center [419, 267] width 525 height 11
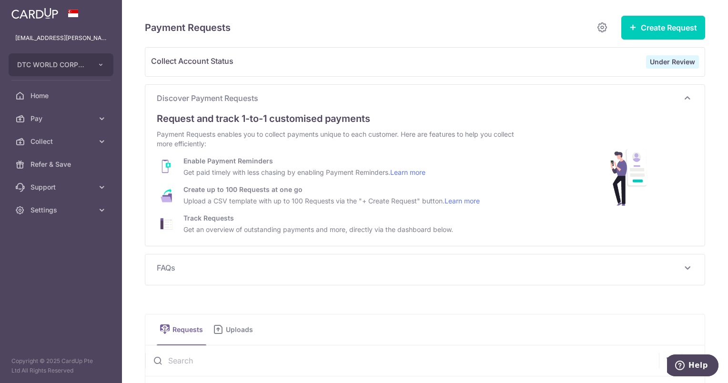
click at [343, 266] on span "FAQs" at bounding box center [419, 267] width 525 height 11
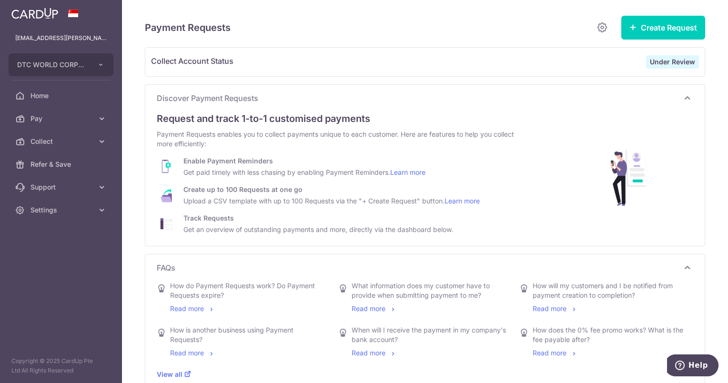
drag, startPoint x: 528, startPoint y: 22, endPoint x: 625, endPoint y: 47, distance: 99.7
